Goal: Transaction & Acquisition: Purchase product/service

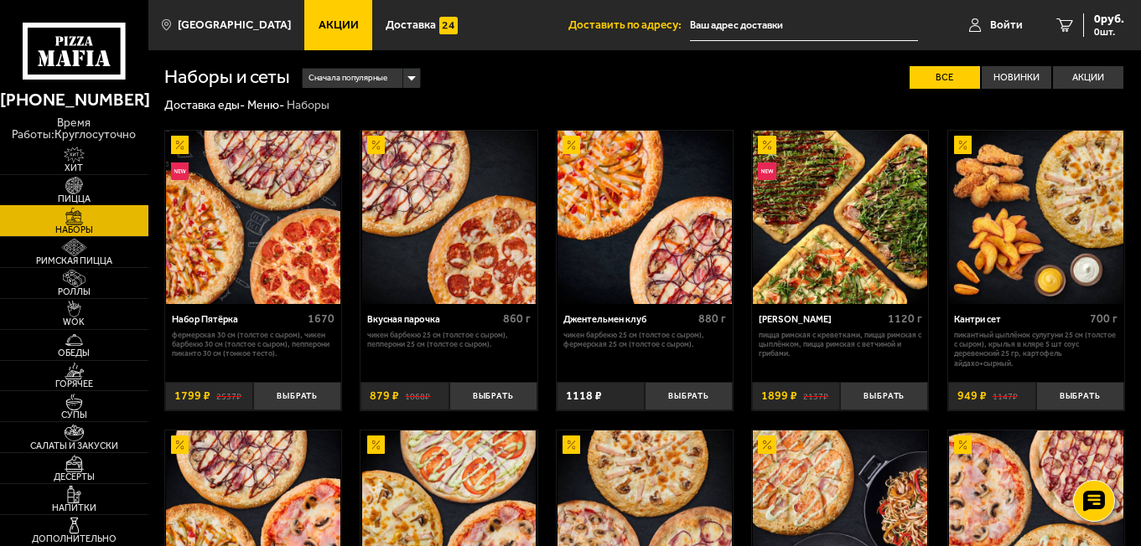
click at [87, 197] on span "Пицца" at bounding box center [74, 198] width 148 height 9
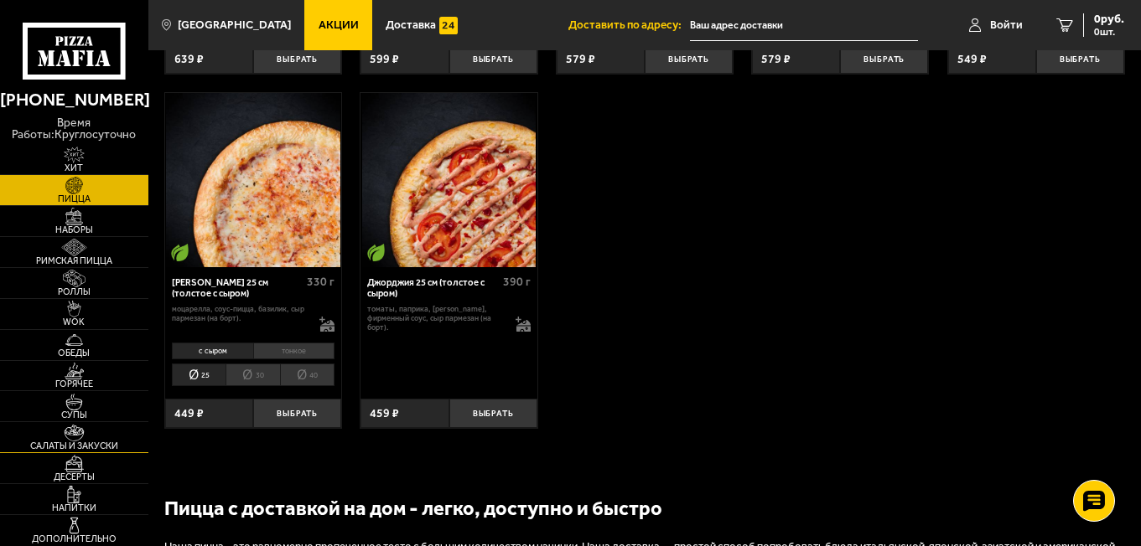
scroll to position [2141, 0]
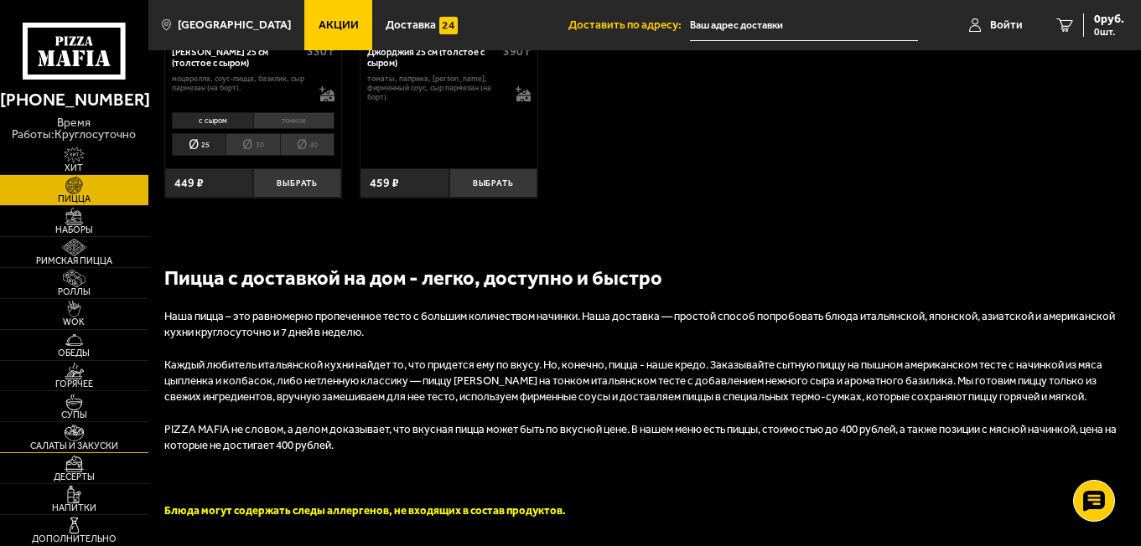
click at [83, 444] on span "Салаты и закуски" at bounding box center [74, 446] width 148 height 9
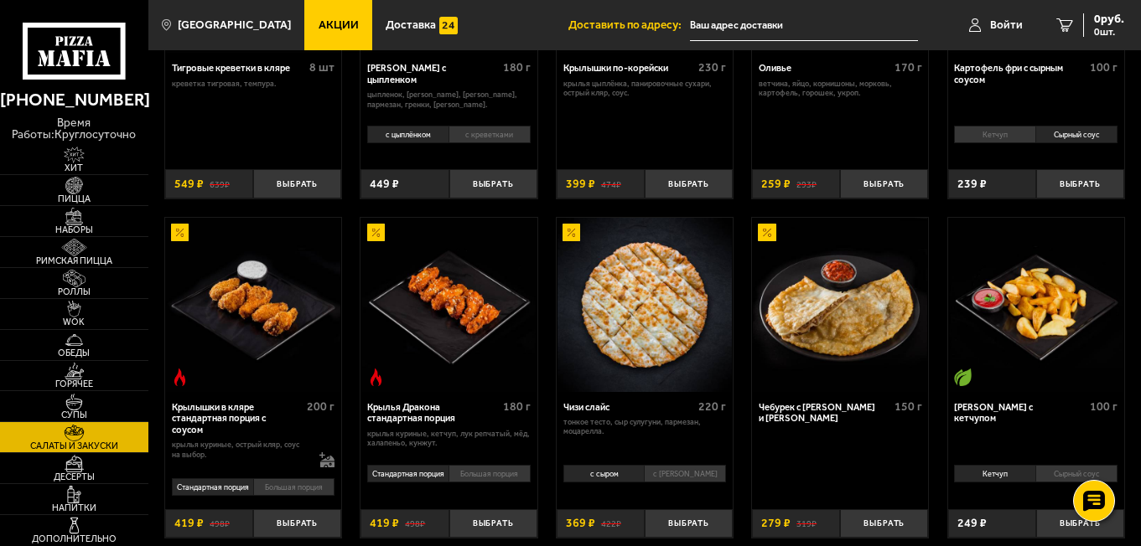
scroll to position [754, 0]
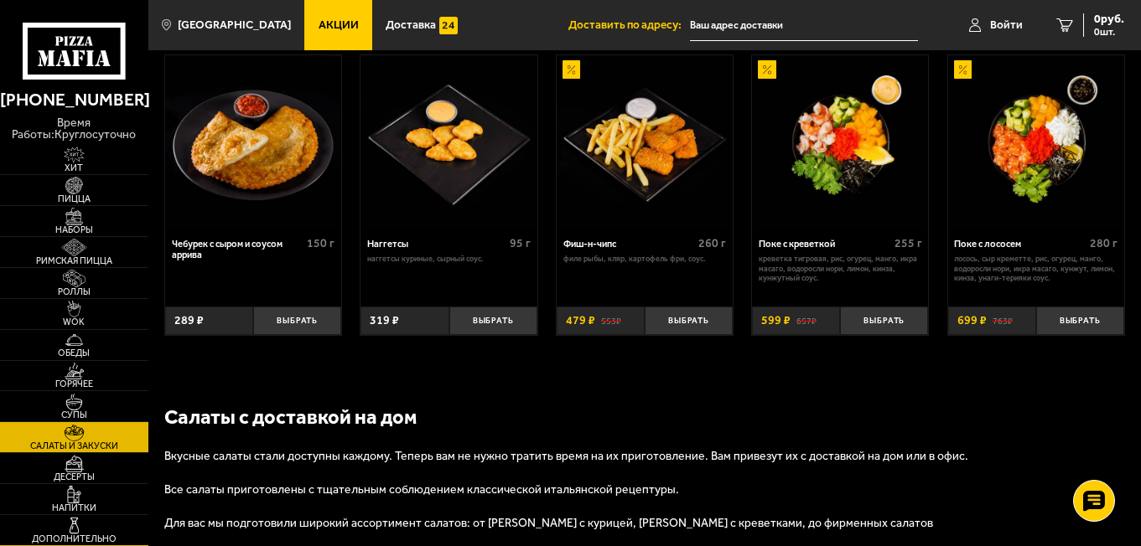
click at [93, 525] on img at bounding box center [73, 525] width 45 height 17
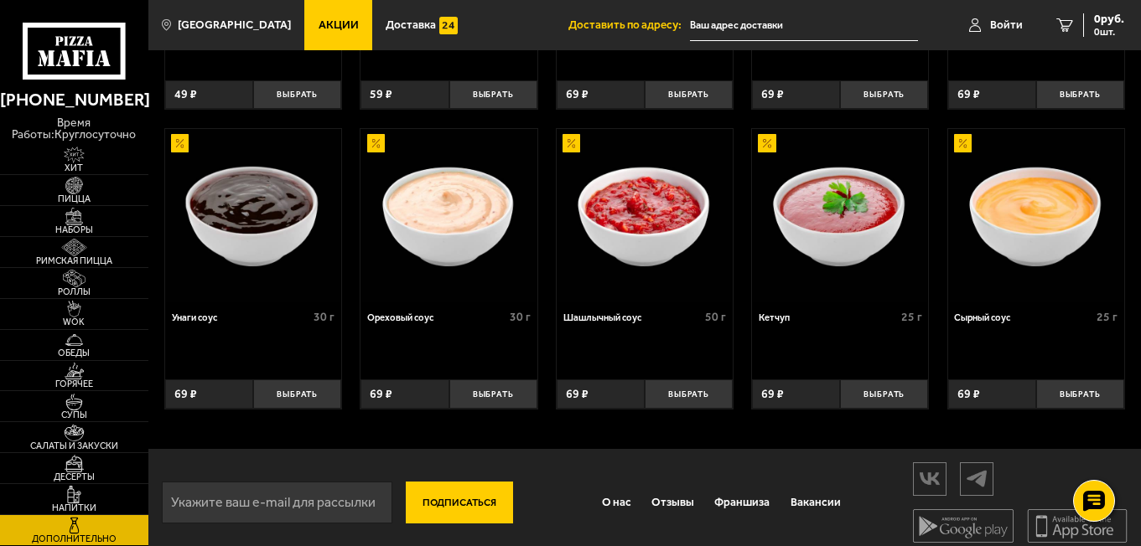
scroll to position [616, 0]
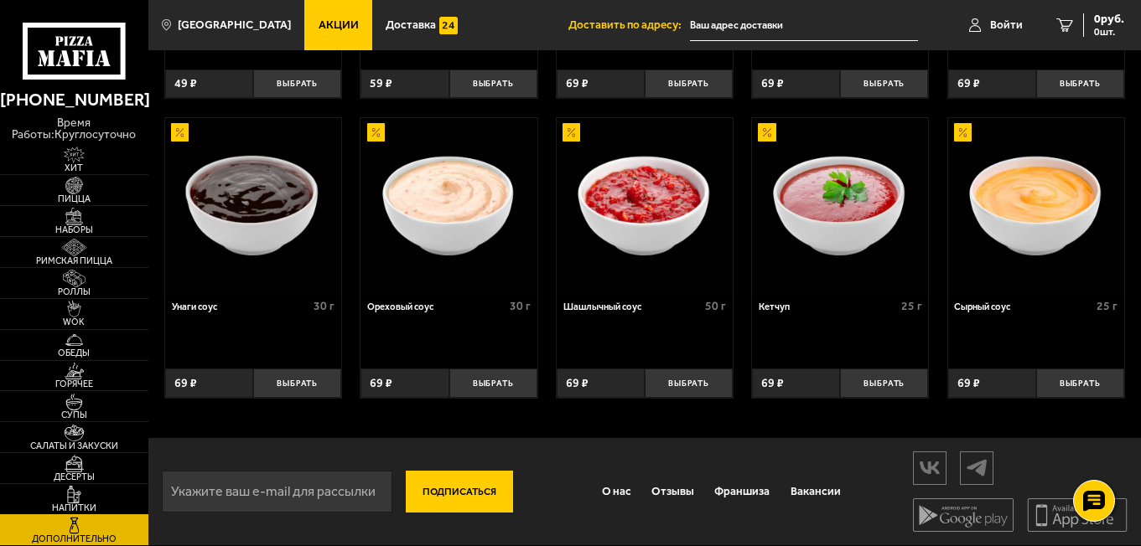
click at [100, 494] on link "Напитки" at bounding box center [74, 499] width 148 height 30
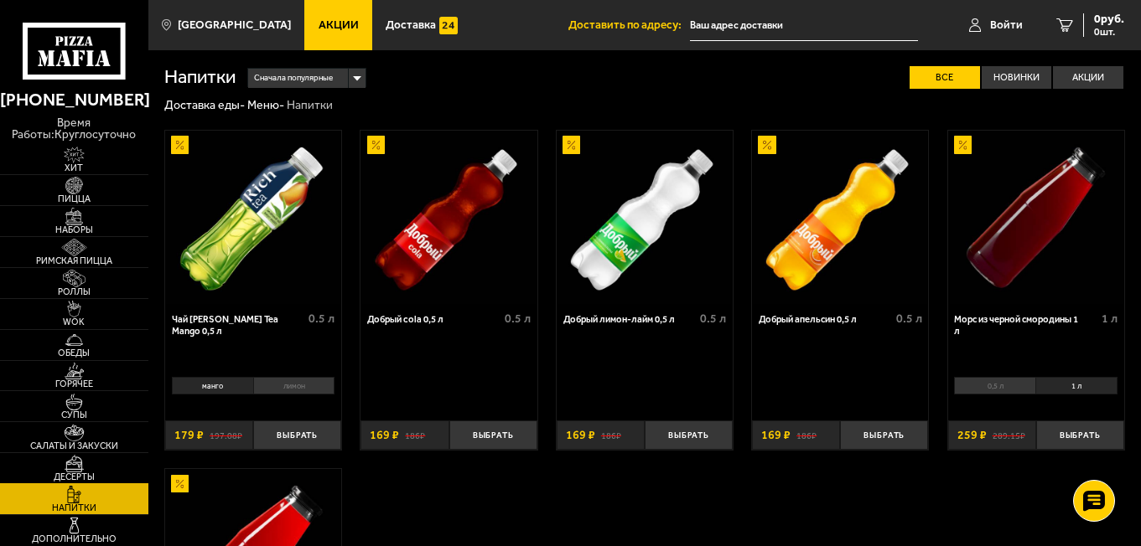
click at [102, 468] on link "Десерты" at bounding box center [74, 468] width 148 height 30
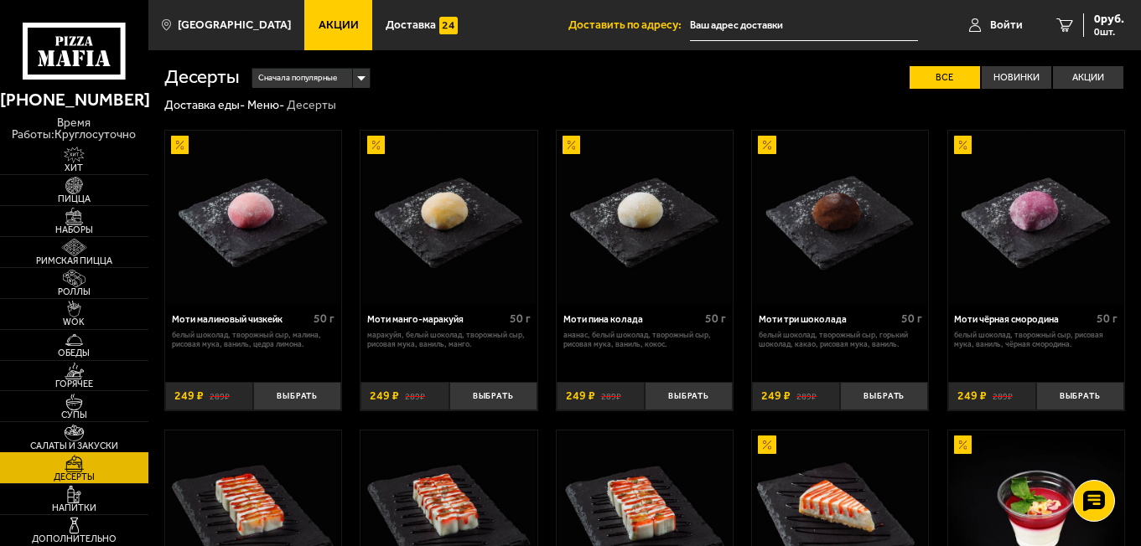
click at [101, 435] on link "Салаты и закуски" at bounding box center [74, 437] width 148 height 30
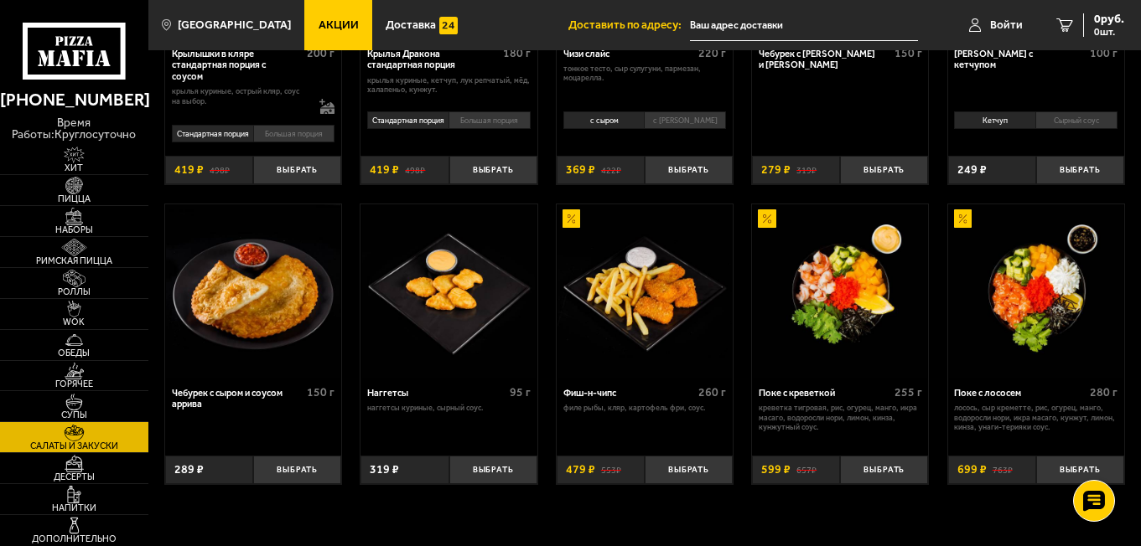
scroll to position [587, 0]
